Goal: Find specific page/section: Find specific page/section

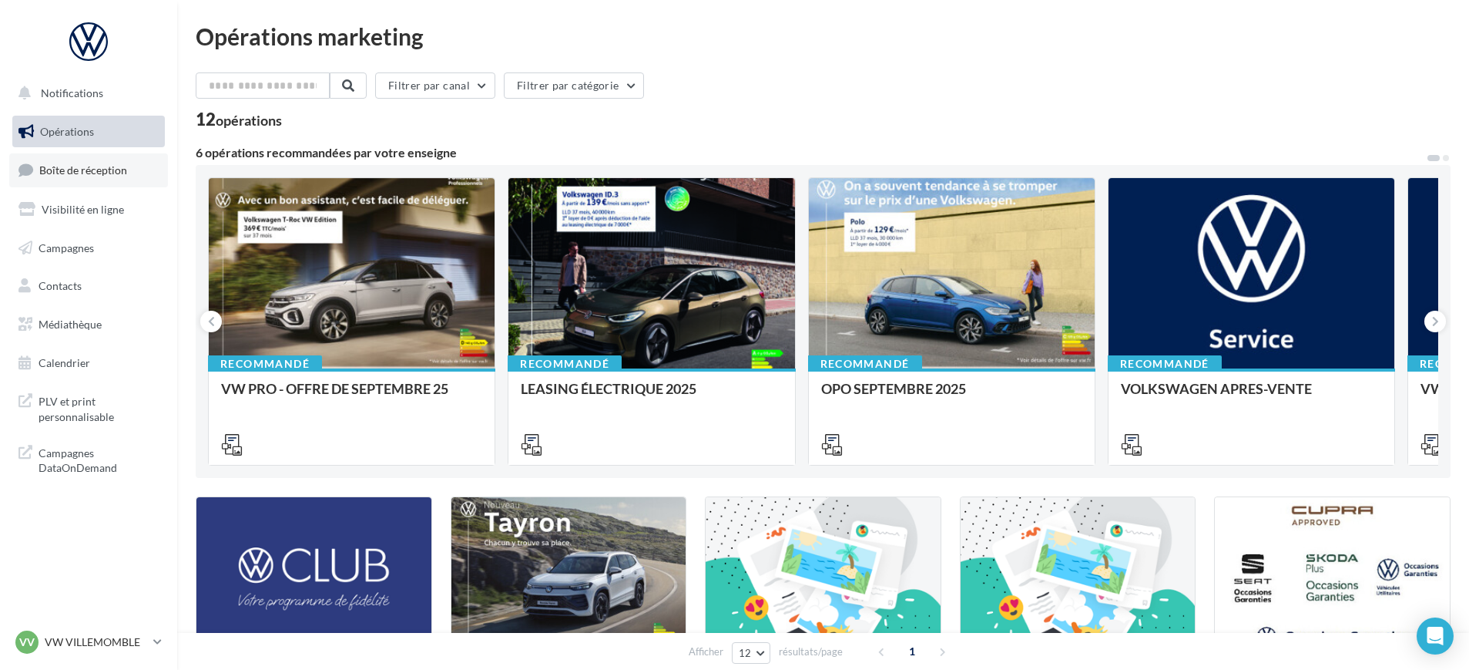
click at [82, 171] on span "Boîte de réception" at bounding box center [83, 169] width 88 height 13
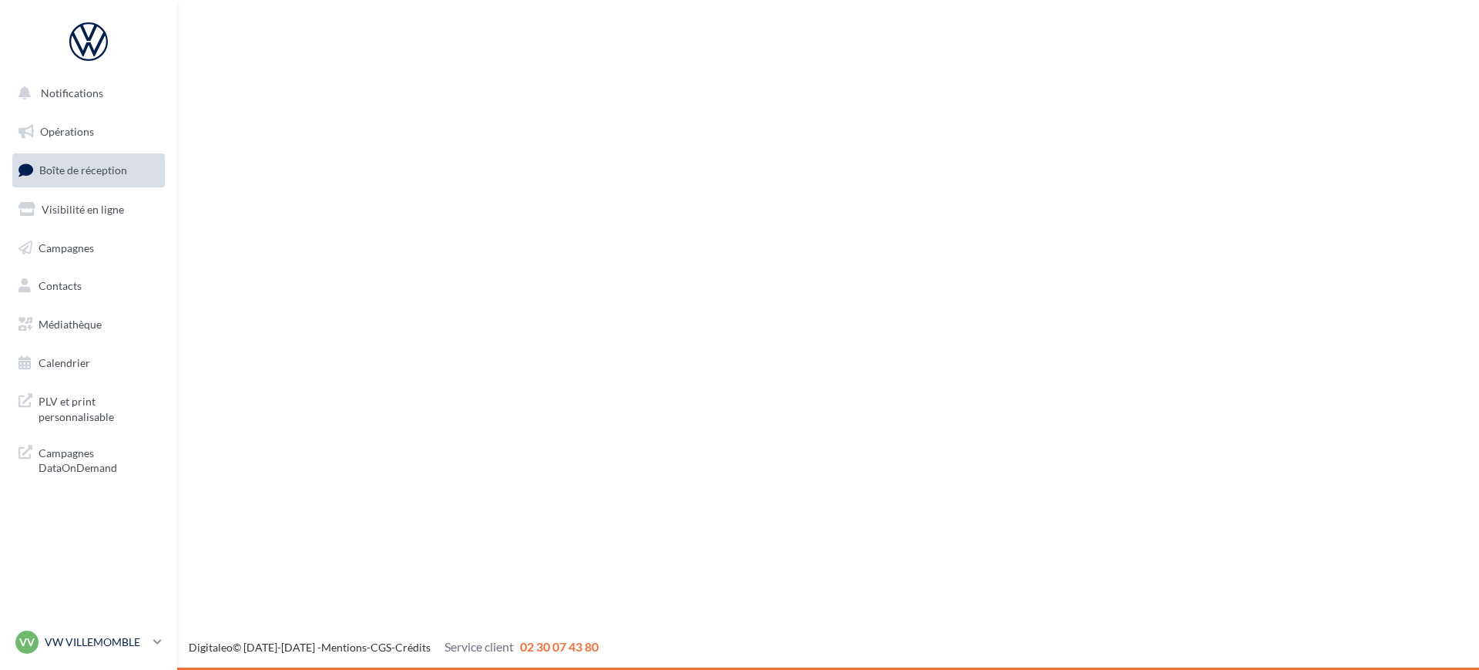
click at [103, 637] on p "VW VILLEMOMBLE" at bounding box center [96, 641] width 102 height 15
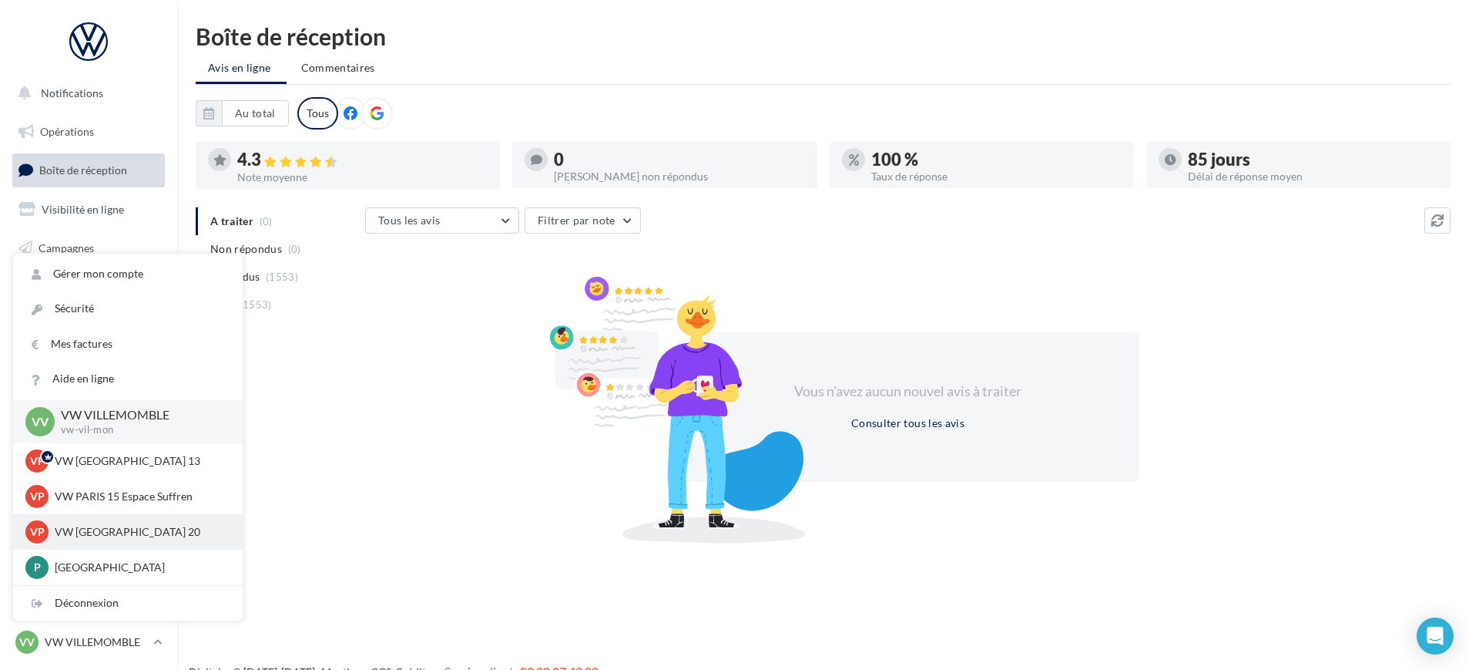
click at [114, 526] on p "VW [GEOGRAPHIC_DATA] 20" at bounding box center [139, 531] width 169 height 15
